Goal: Transaction & Acquisition: Book appointment/travel/reservation

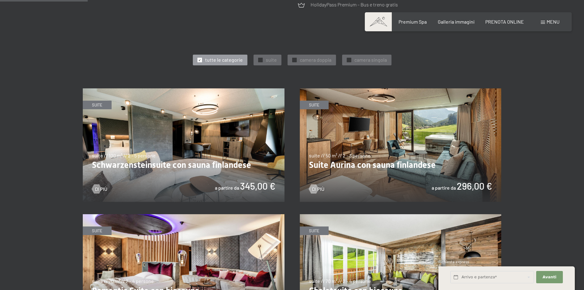
scroll to position [276, 0]
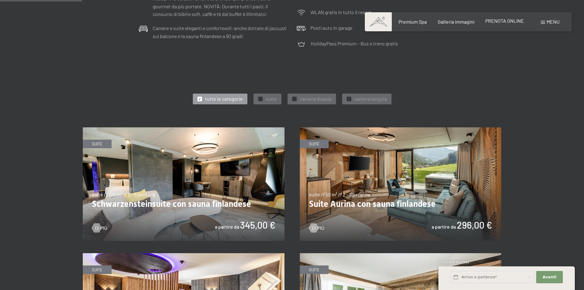
click at [509, 19] on span "PRENOTA ONLINE" at bounding box center [505, 21] width 39 height 6
click at [521, 23] on span "PRENOTA ONLINE" at bounding box center [505, 21] width 39 height 6
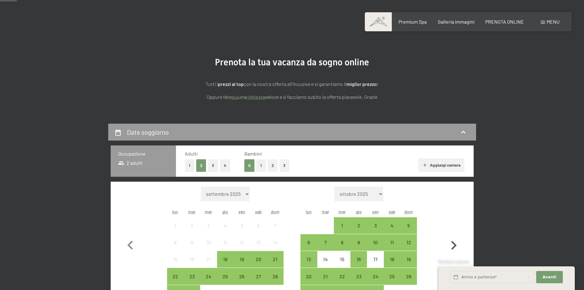
scroll to position [61, 0]
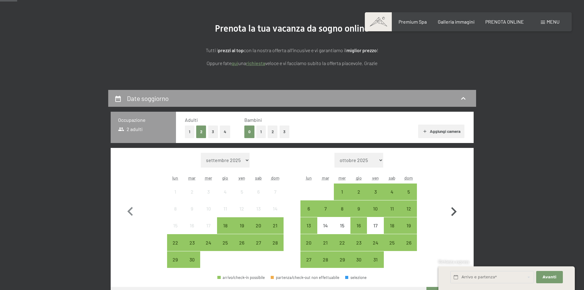
click at [454, 210] on icon "button" at bounding box center [454, 211] width 6 height 9
select select "2025-10-01"
select select "2025-11-01"
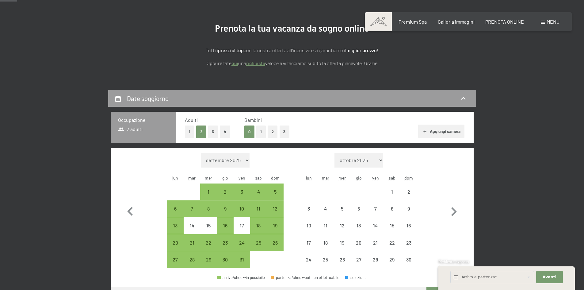
select select "2025-10-01"
select select "2025-11-01"
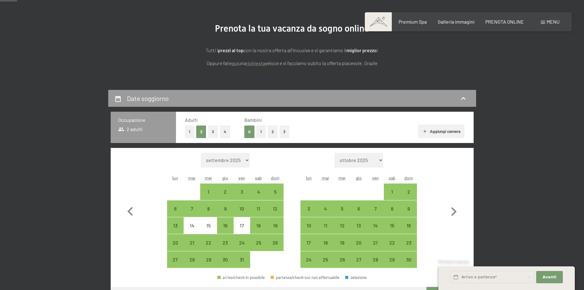
click at [256, 128] on button "1" at bounding box center [261, 131] width 10 height 13
select select "2025-10-01"
select select "2025-11-01"
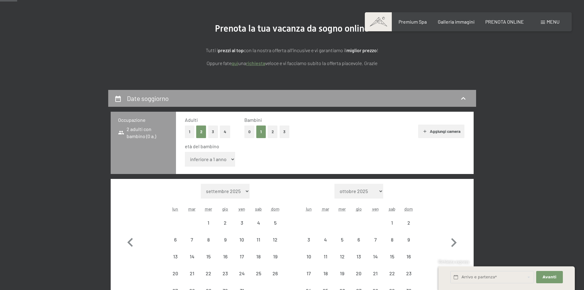
click at [229, 154] on select "inferiore a 1 anno 1 anno 2 anni 3 anni 4 anni 5 anni 6 anni 7 anni 8 anni 9 an…" at bounding box center [210, 159] width 51 height 15
select select "2025-10-01"
select select "2025-11-01"
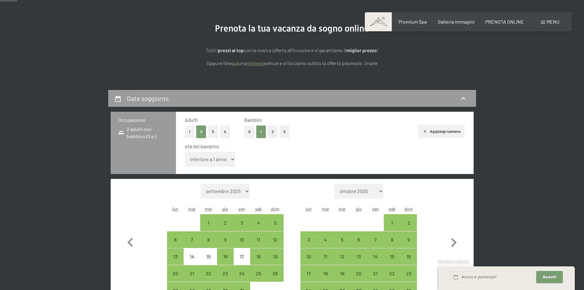
click at [185, 152] on select "inferiore a 1 anno 1 anno 2 anni 3 anni 4 anni 5 anni 6 anni 7 anni 8 anni 9 an…" at bounding box center [210, 159] width 51 height 15
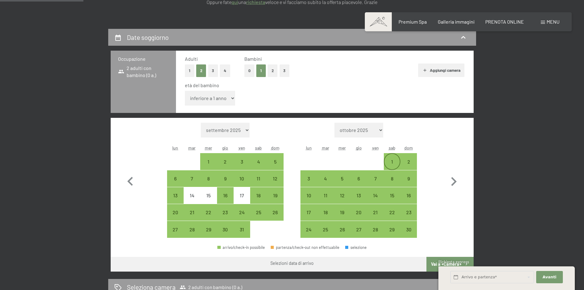
scroll to position [123, 0]
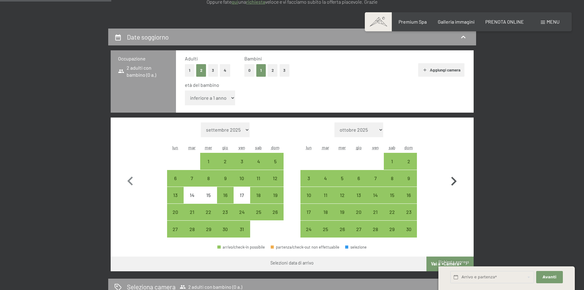
click at [454, 179] on icon "button" at bounding box center [454, 181] width 18 height 18
select select "2025-11-01"
select select "2025-12-01"
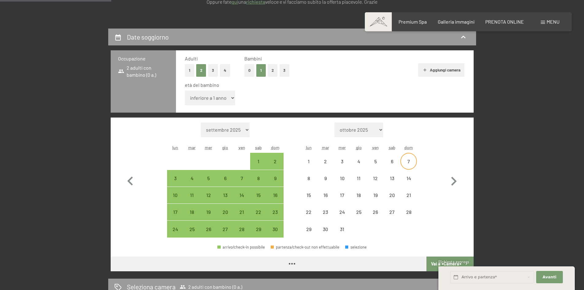
select select "2025-11-01"
select select "2025-12-01"
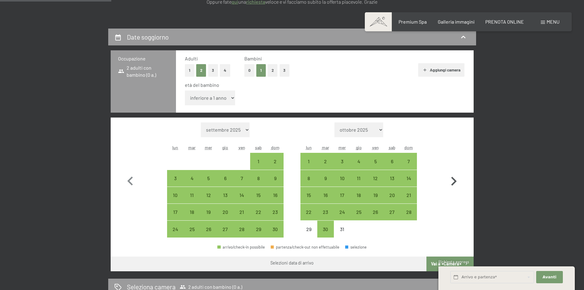
click at [455, 180] on icon "button" at bounding box center [454, 181] width 6 height 9
select select "2025-12-01"
select select "2026-01-01"
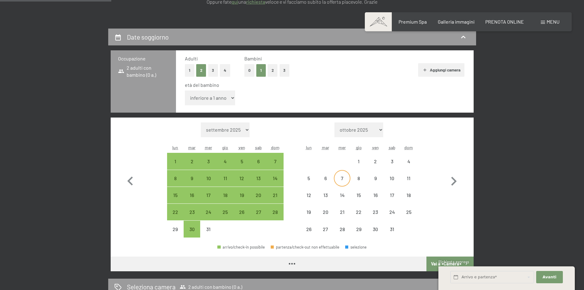
select select "2025-12-01"
select select "2026-01-01"
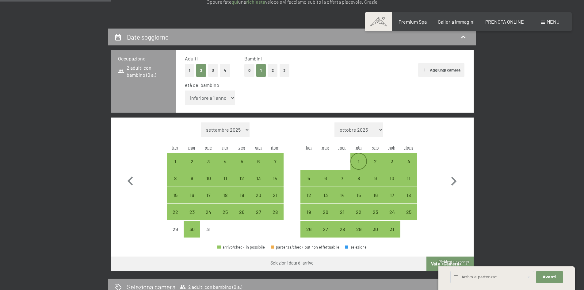
click at [363, 161] on div "1" at bounding box center [358, 166] width 15 height 15
select select "2025-12-01"
select select "2026-01-01"
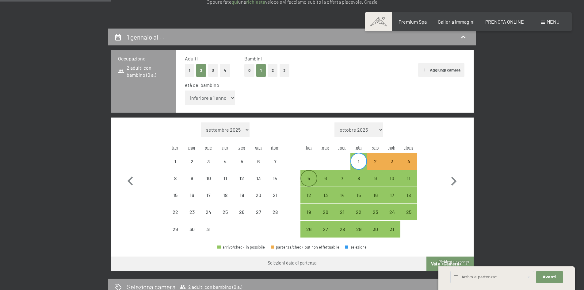
click at [309, 174] on div "5" at bounding box center [308, 178] width 15 height 15
select select "2025-12-01"
select select "2026-01-01"
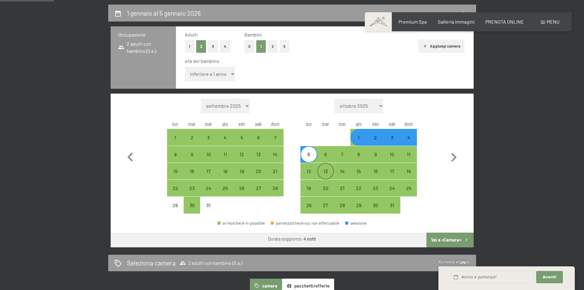
scroll to position [153, 0]
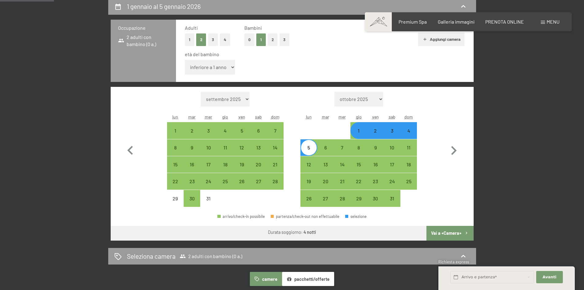
click at [448, 230] on button "Vai a «Camera»" at bounding box center [450, 233] width 47 height 15
select select "2025-12-01"
select select "2026-01-01"
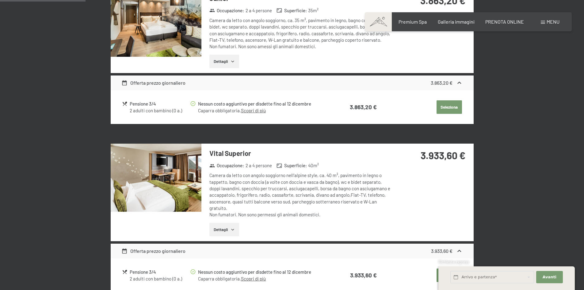
scroll to position [213, 0]
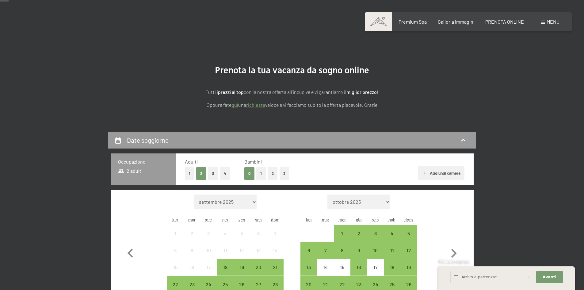
scroll to position [31, 0]
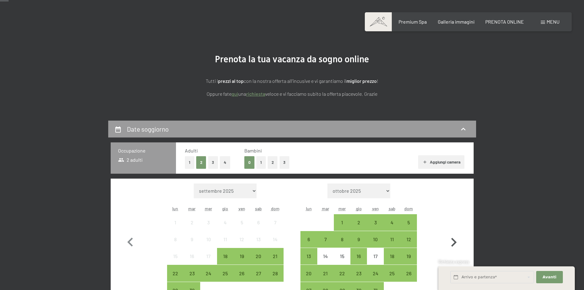
click at [459, 241] on icon "button" at bounding box center [454, 242] width 18 height 18
select select "2025-11-01"
select select "2025-12-01"
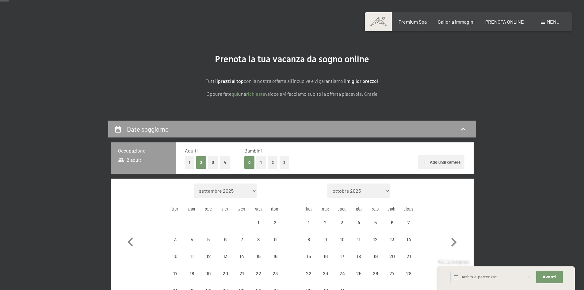
select select "2025-11-01"
select select "2025-12-01"
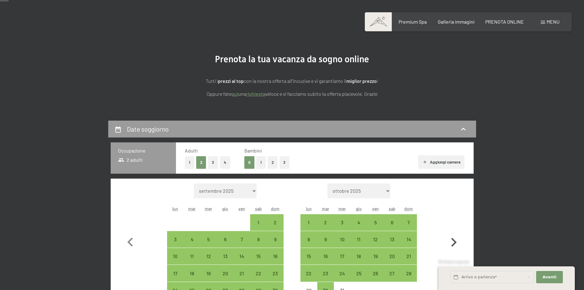
click at [456, 236] on icon "button" at bounding box center [454, 242] width 18 height 18
select select "2025-12-01"
select select "2026-01-01"
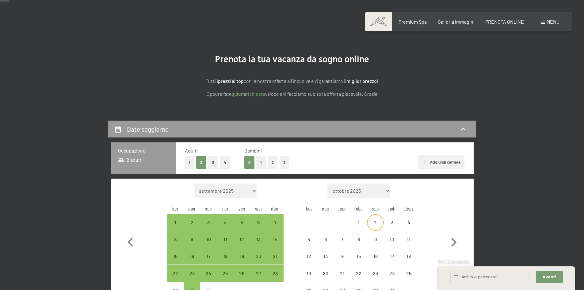
click at [375, 225] on div "2" at bounding box center [375, 227] width 15 height 15
select select "2025-12-01"
select select "2026-01-01"
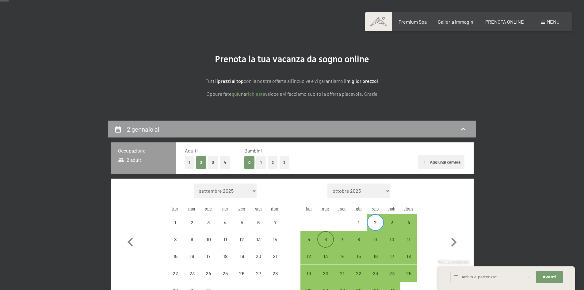
click at [321, 236] on div "6" at bounding box center [325, 239] width 15 height 15
select select "2025-12-01"
select select "2026-01-01"
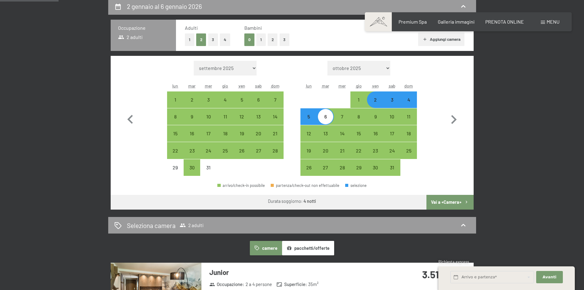
click at [442, 203] on button "Vai a «Camera»" at bounding box center [450, 202] width 47 height 15
select select "2025-12-01"
select select "2026-01-01"
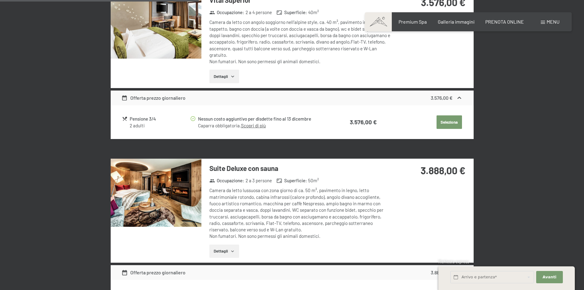
scroll to position [489, 0]
